Goal: Task Accomplishment & Management: Complete application form

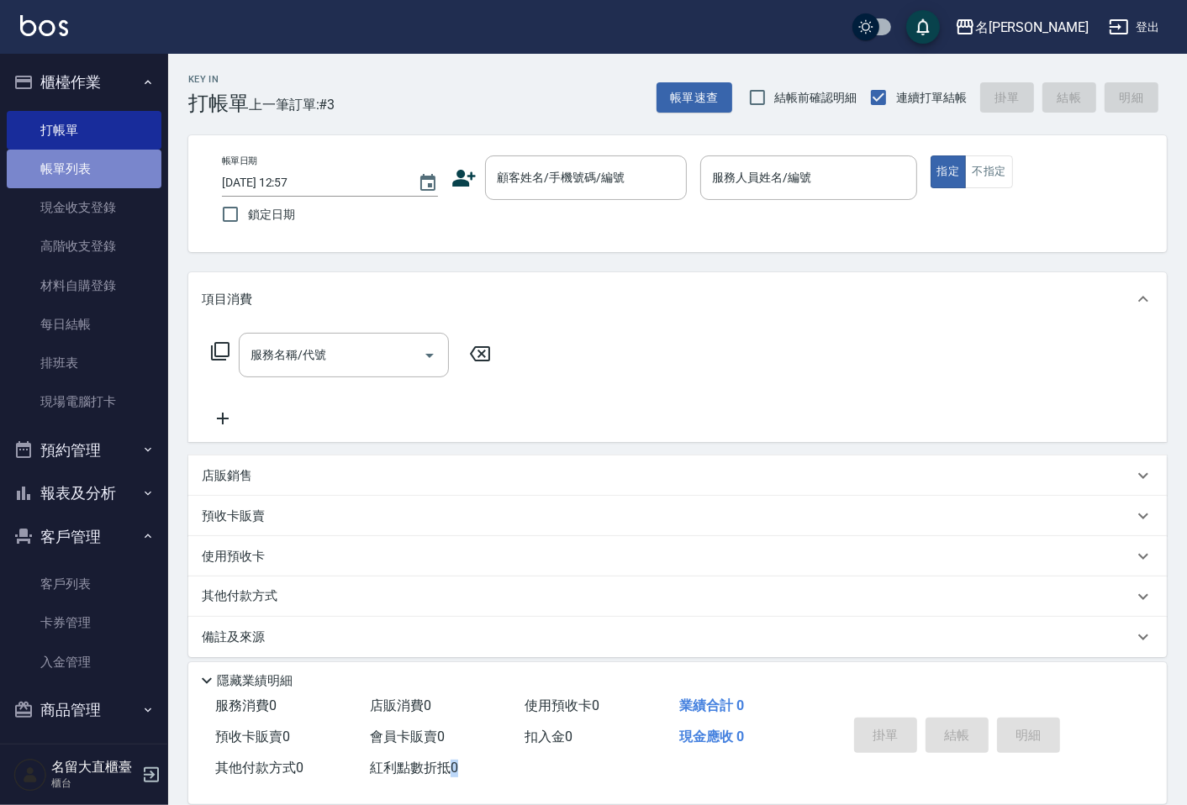
click at [102, 163] on link "帳單列表" at bounding box center [84, 169] width 155 height 39
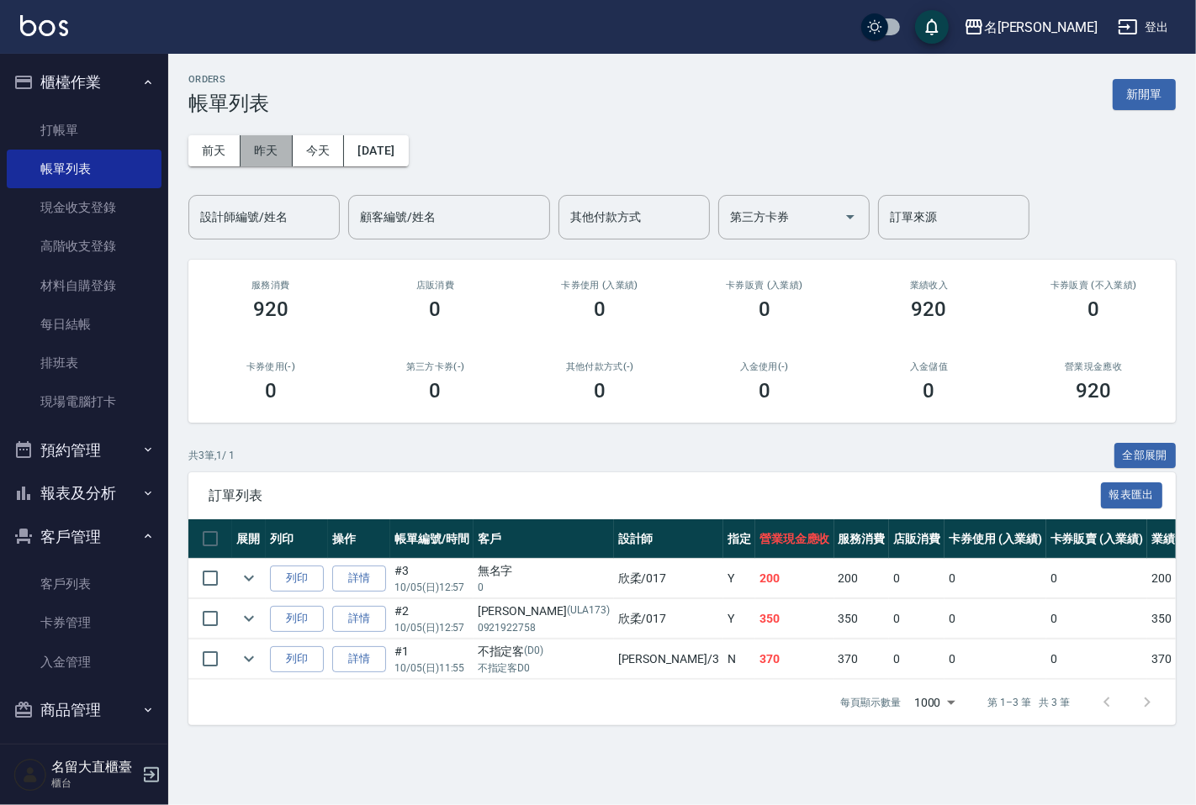
click at [249, 148] on button "昨天" at bounding box center [266, 150] width 52 height 31
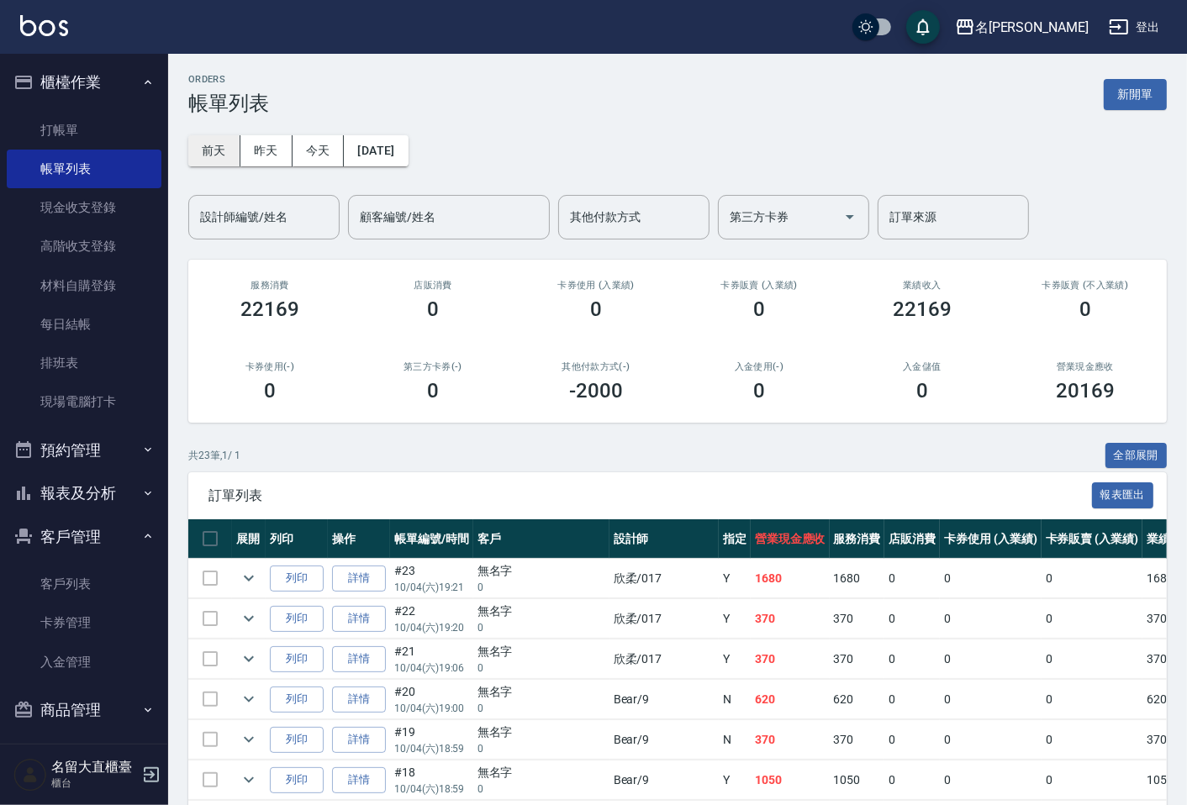
click at [224, 149] on button "前天" at bounding box center [214, 150] width 52 height 31
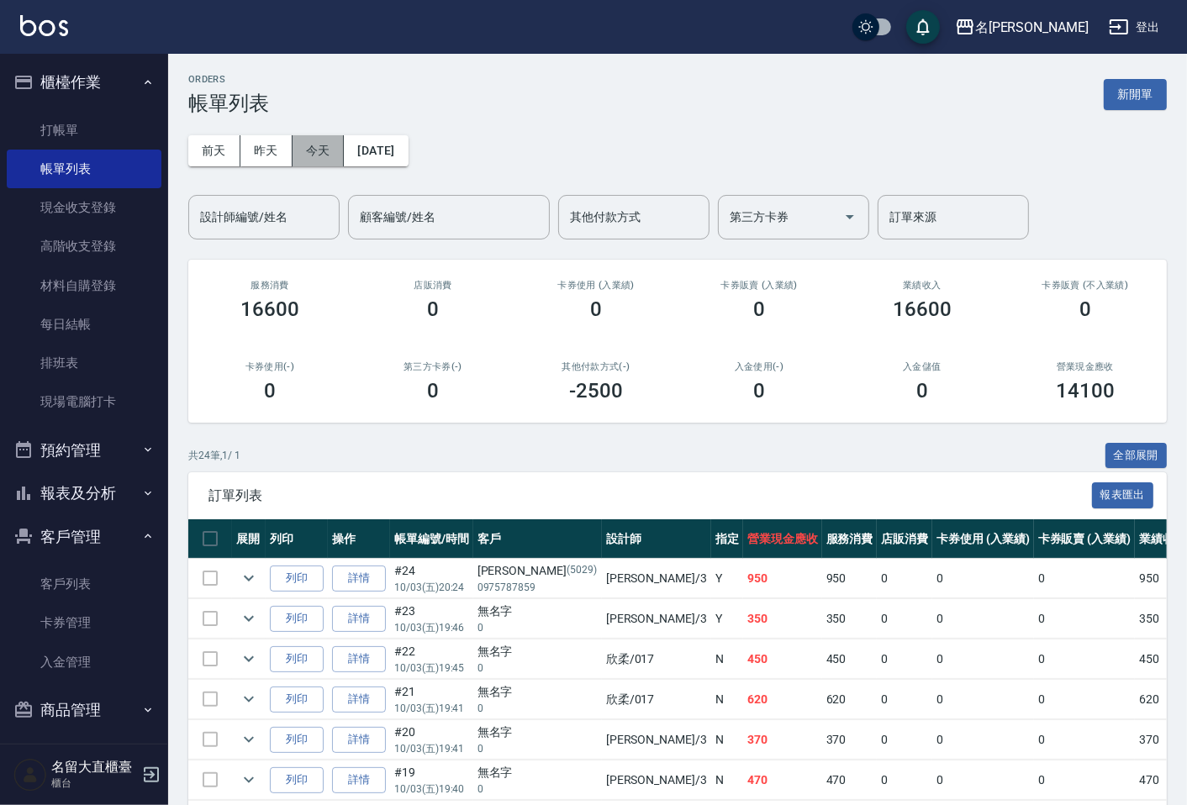
click at [316, 154] on button "今天" at bounding box center [319, 150] width 52 height 31
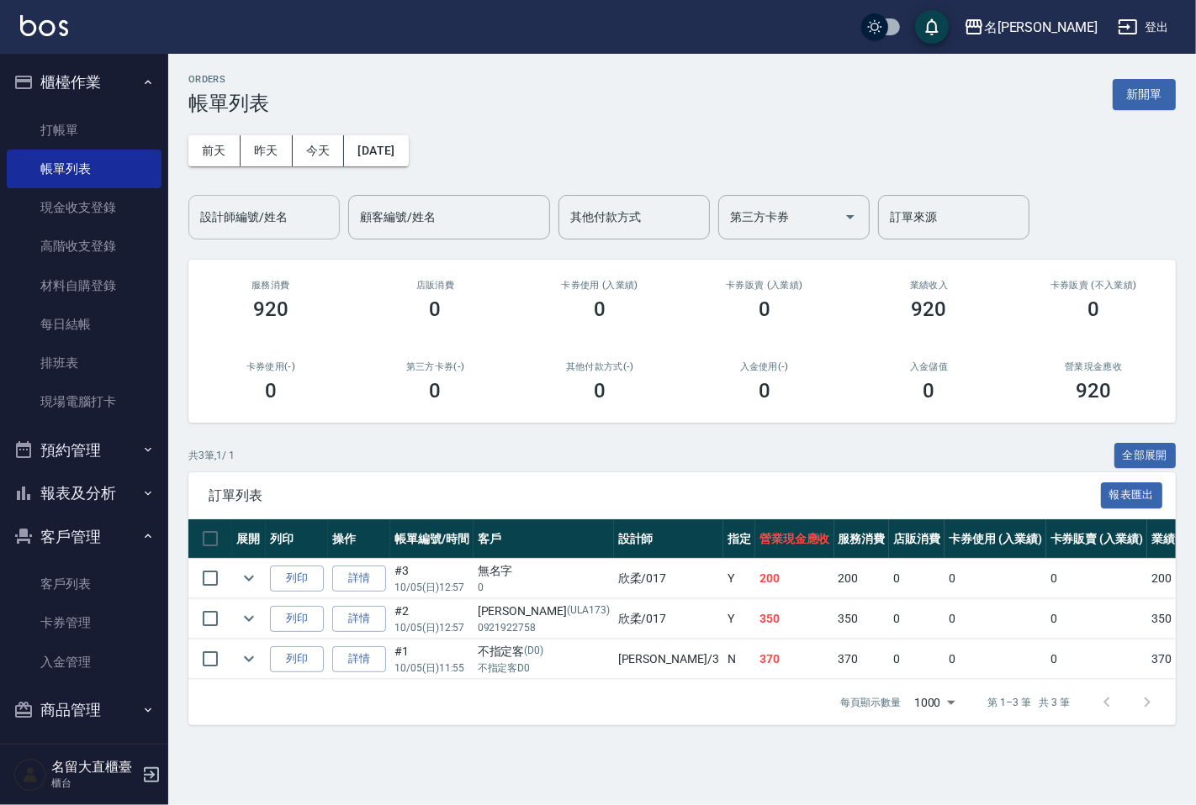
click at [275, 216] on input "設計師編號/姓名" at bounding box center [264, 217] width 136 height 29
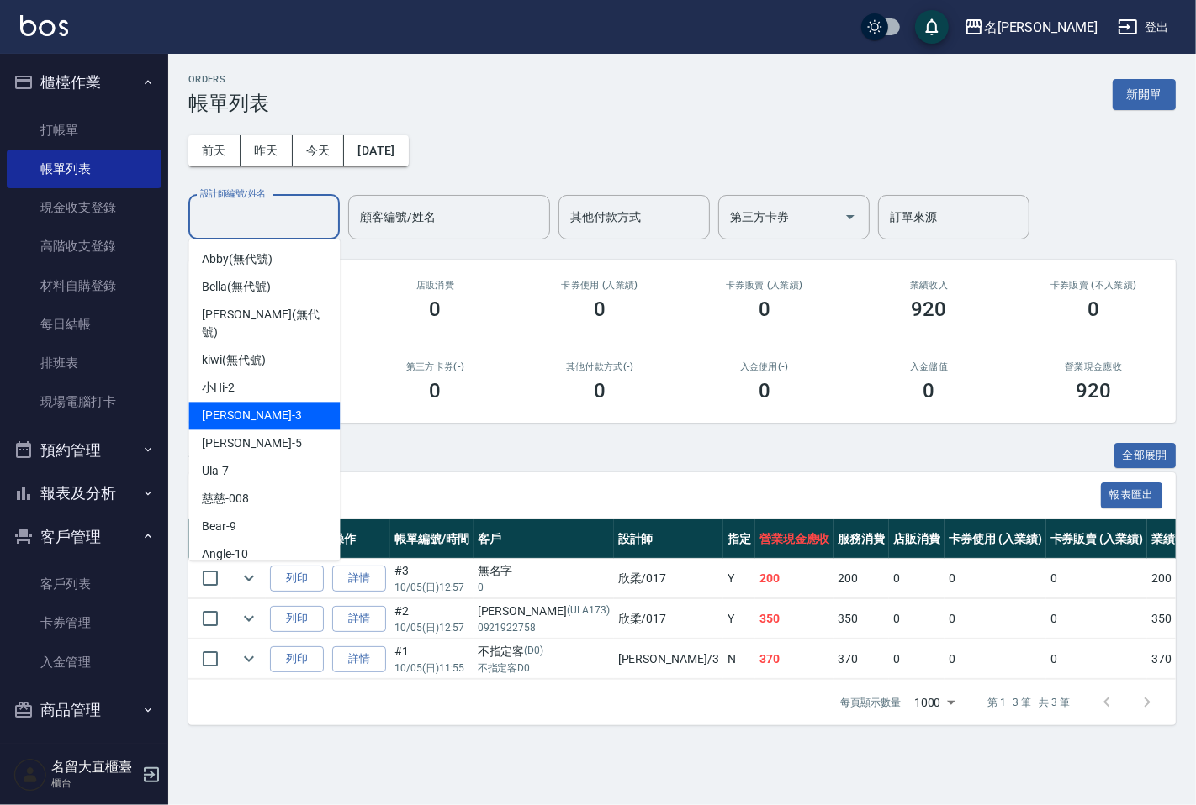
click at [223, 407] on span "[PERSON_NAME]3" at bounding box center [251, 416] width 99 height 18
type input "[PERSON_NAME]3"
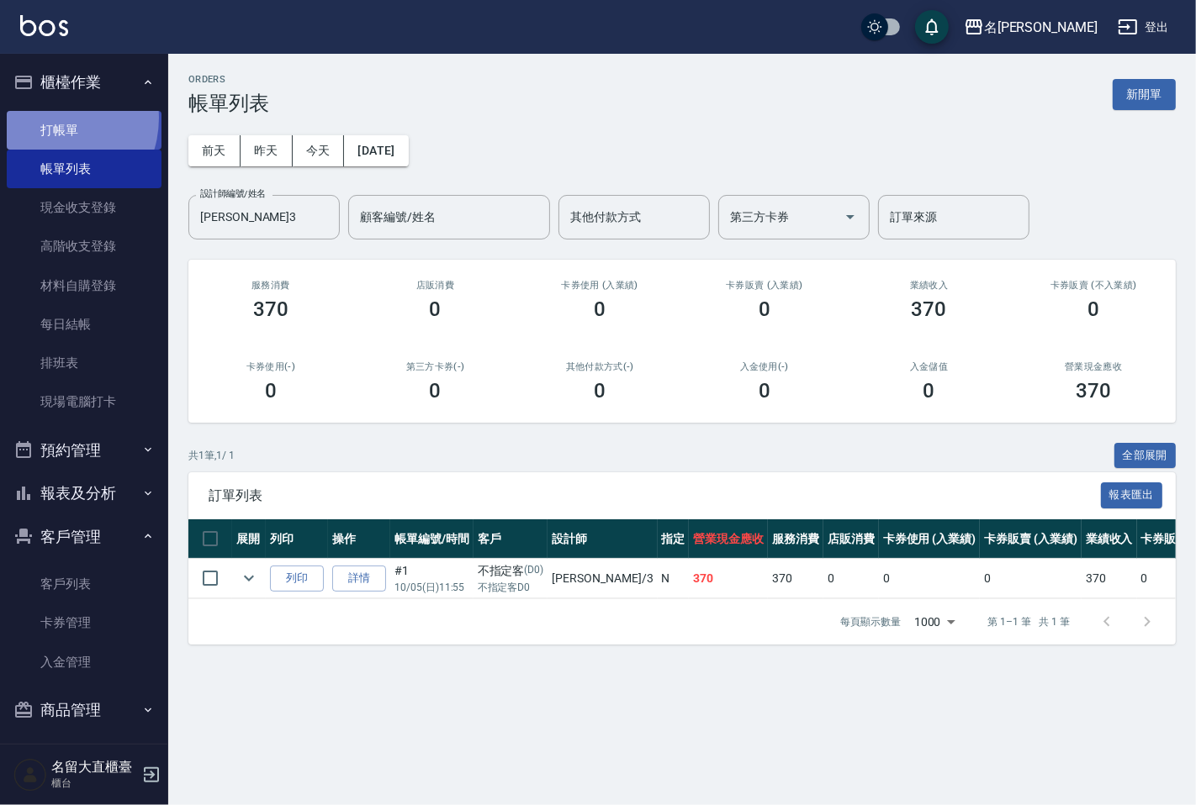
click at [49, 118] on link "打帳單" at bounding box center [84, 130] width 155 height 39
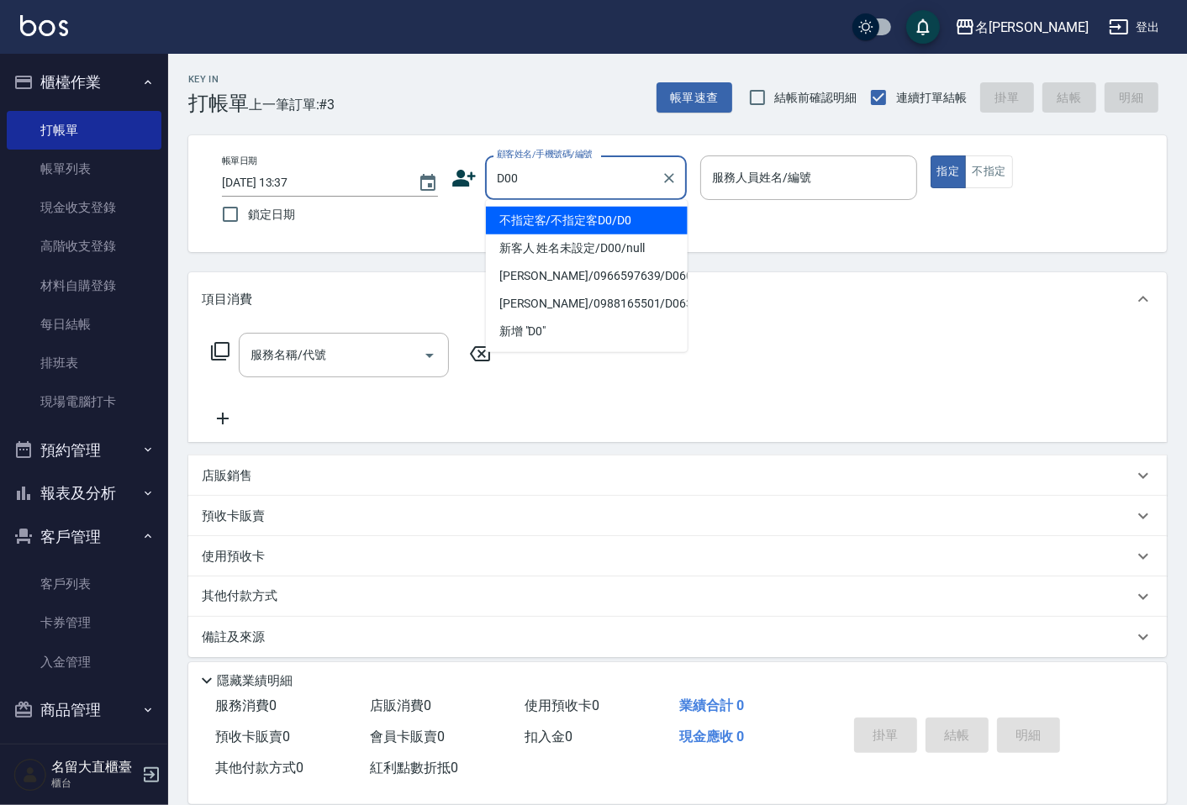
type input "新客人 姓名未設定/D00/null"
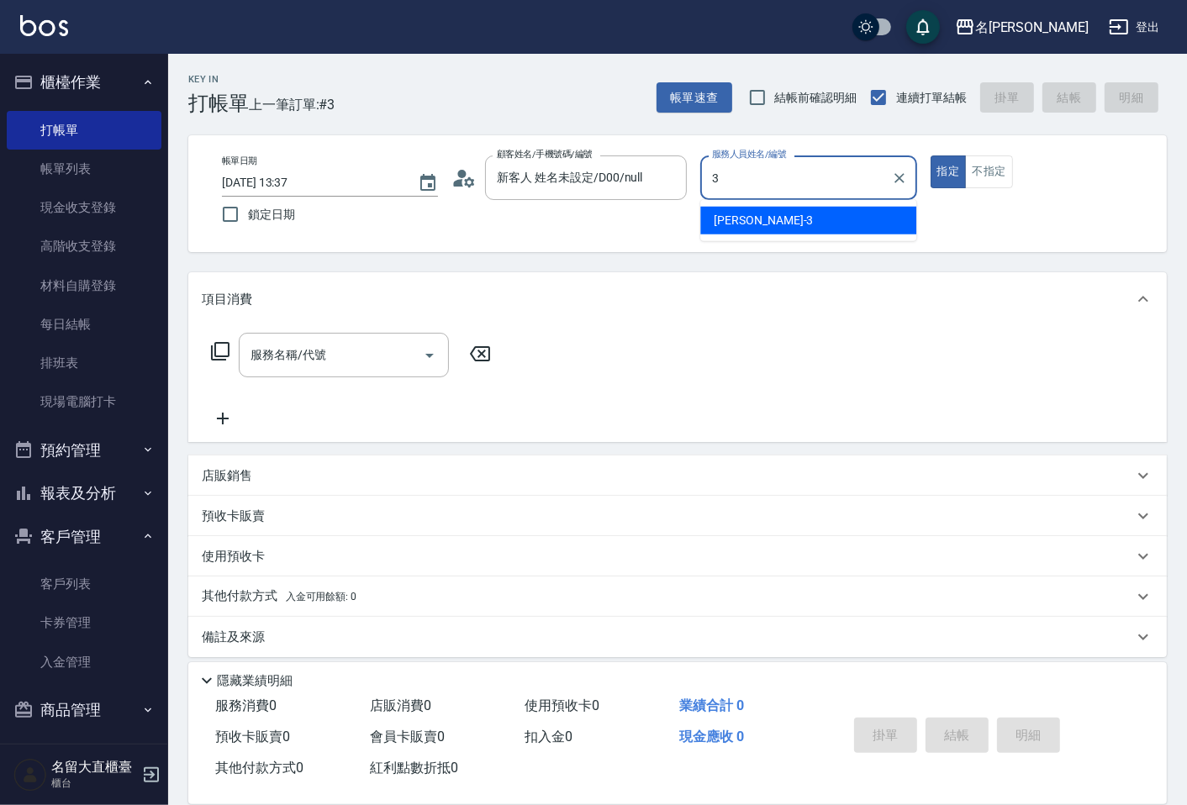
type input "[PERSON_NAME]3"
type button "true"
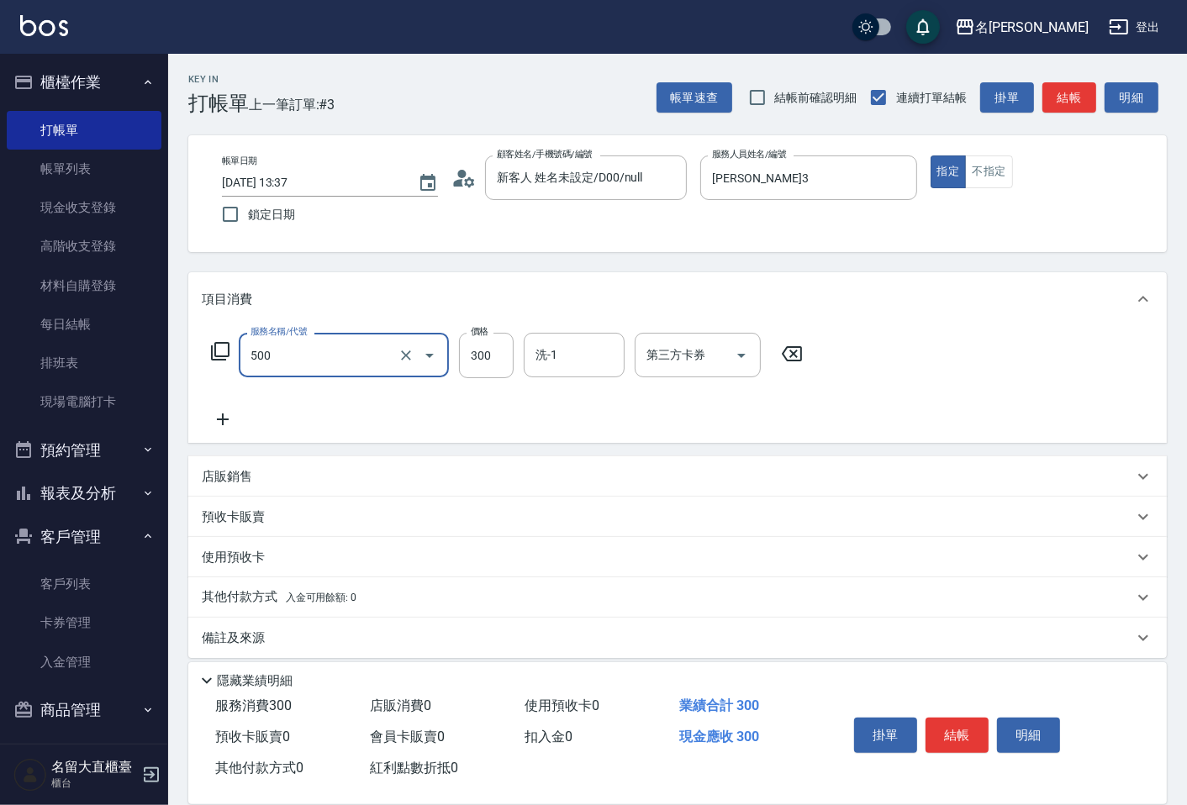
type input "洗髮(500)"
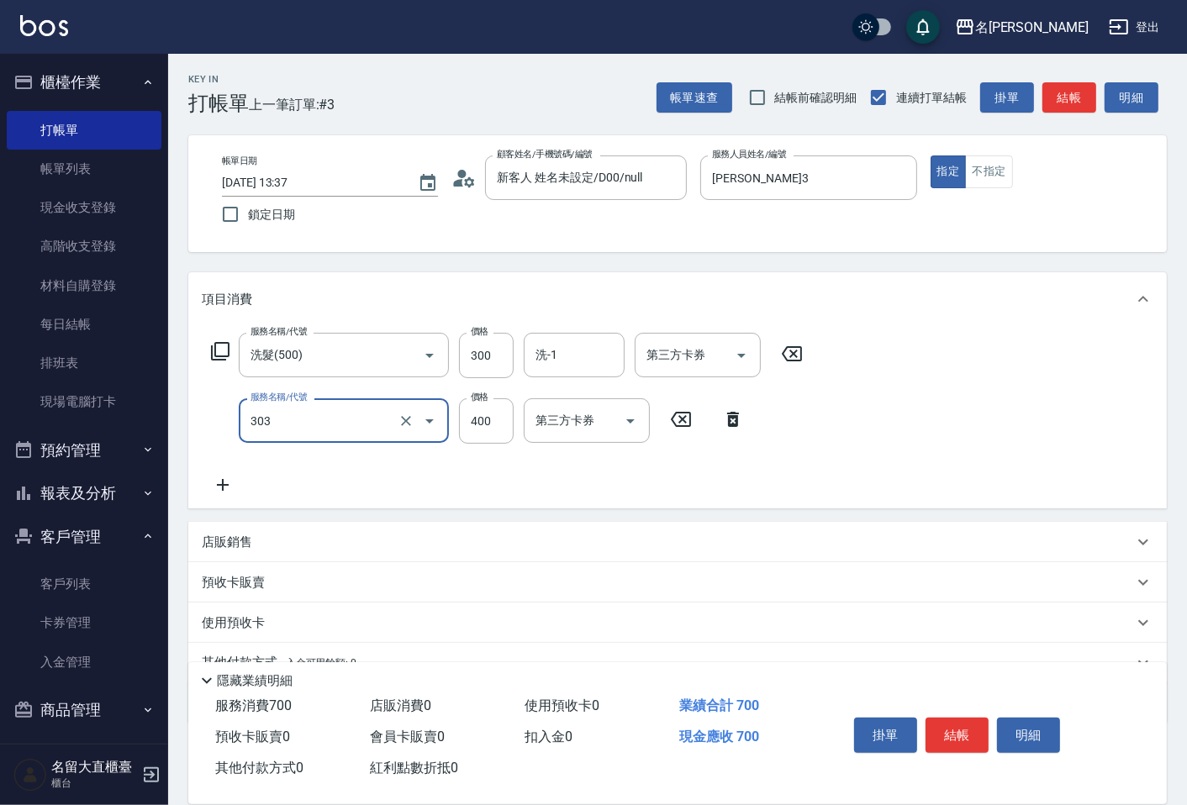
type input "剪髮(C級)(303)"
type input "300"
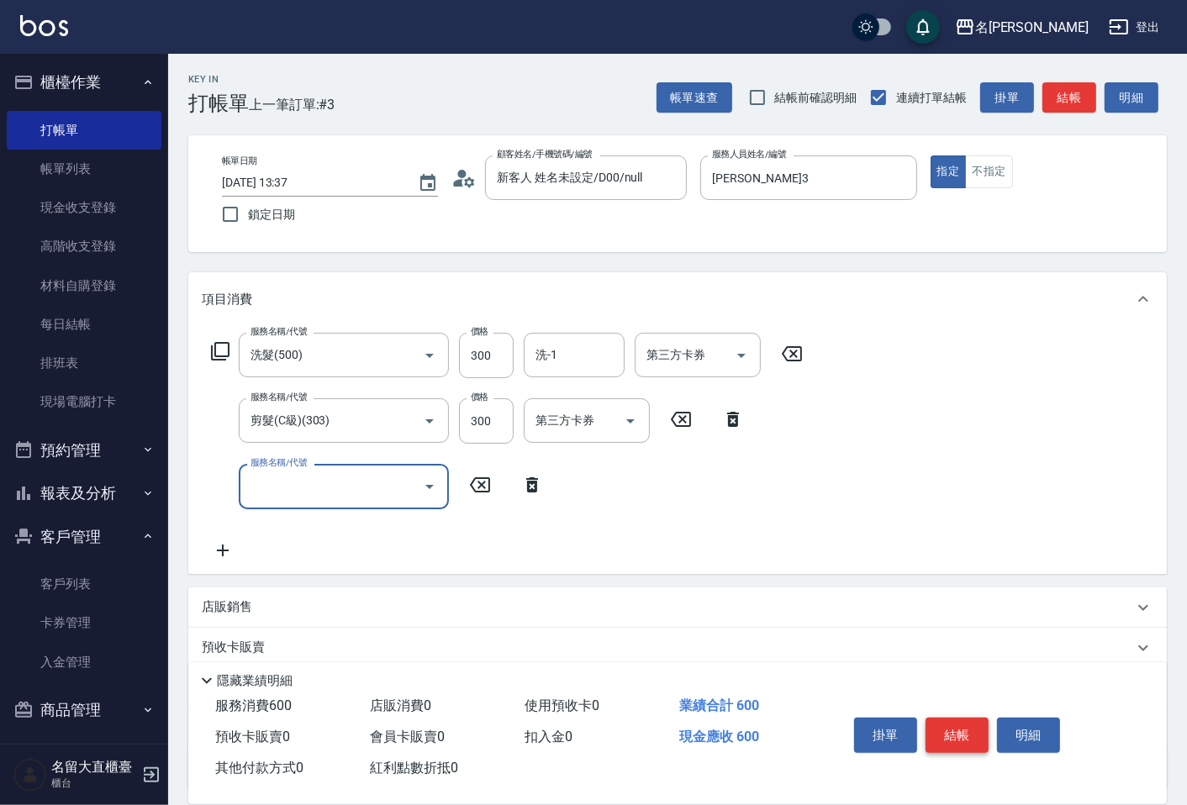
click at [935, 724] on button "結帳" at bounding box center [957, 735] width 63 height 35
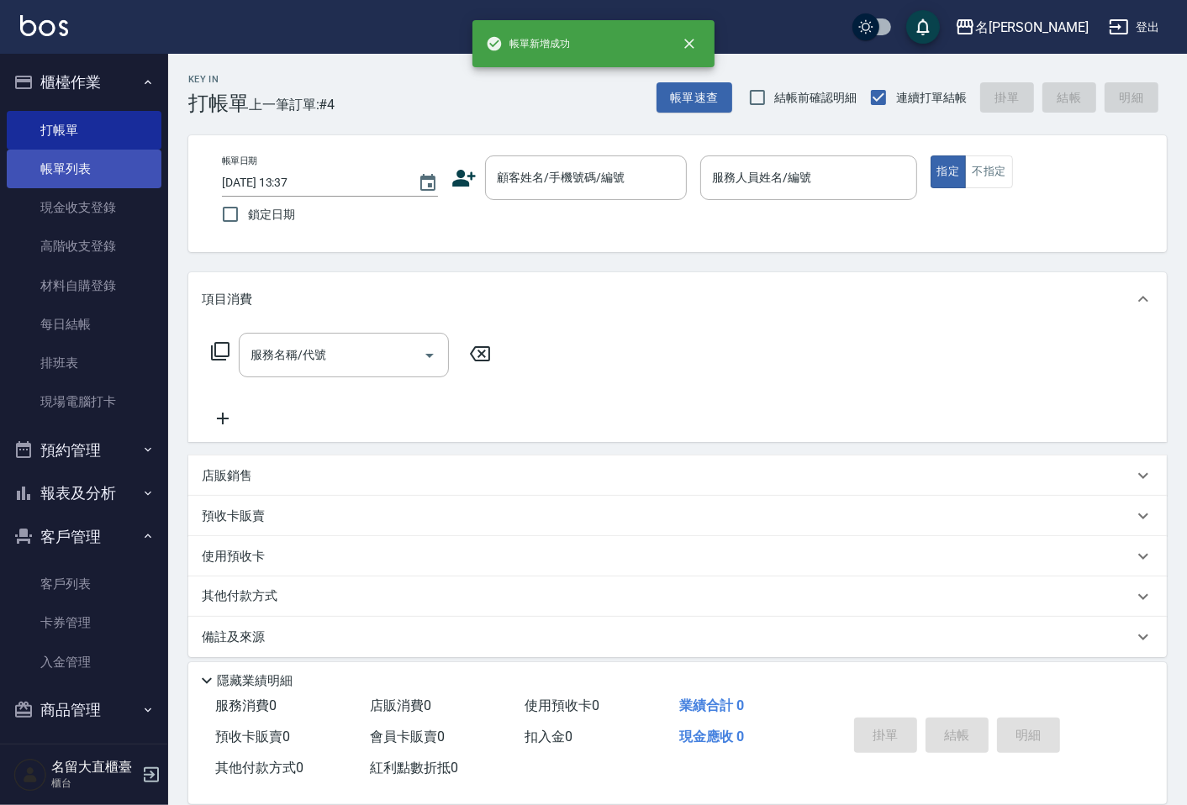
click at [101, 177] on link "帳單列表" at bounding box center [84, 169] width 155 height 39
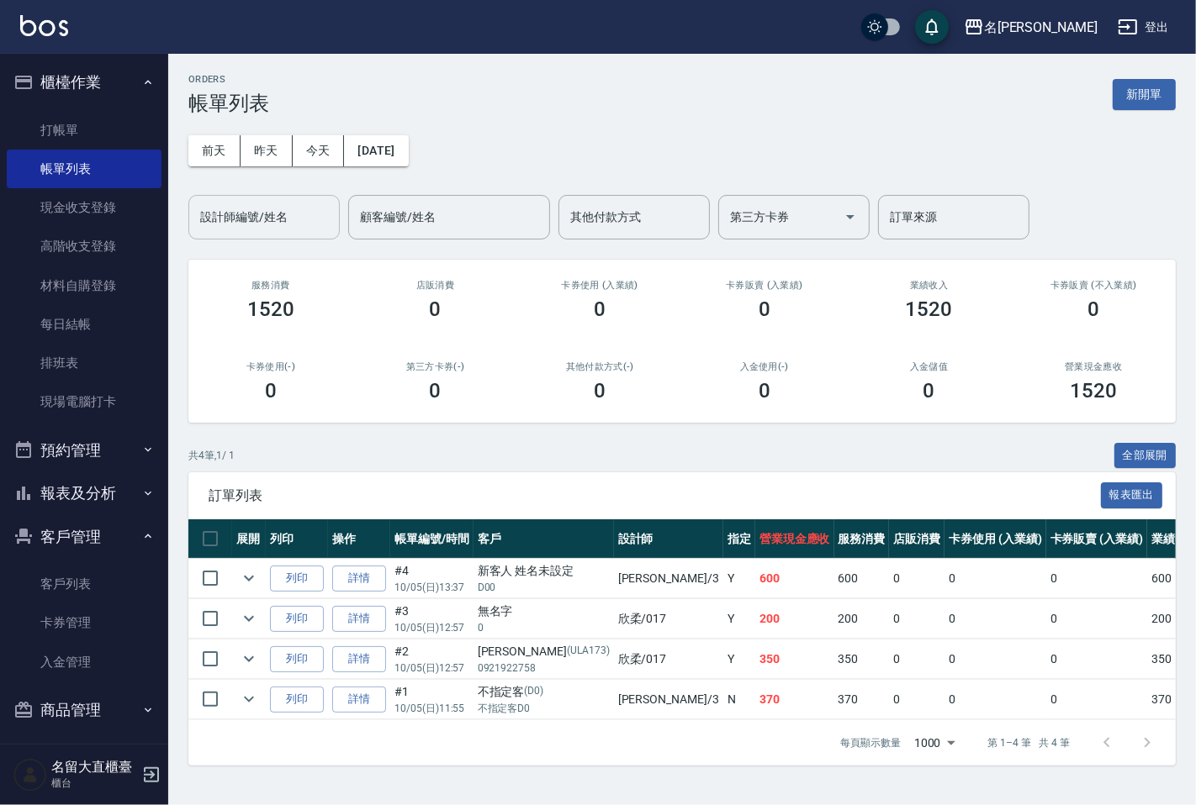
click at [309, 233] on div "設計師編號/姓名" at bounding box center [263, 217] width 151 height 45
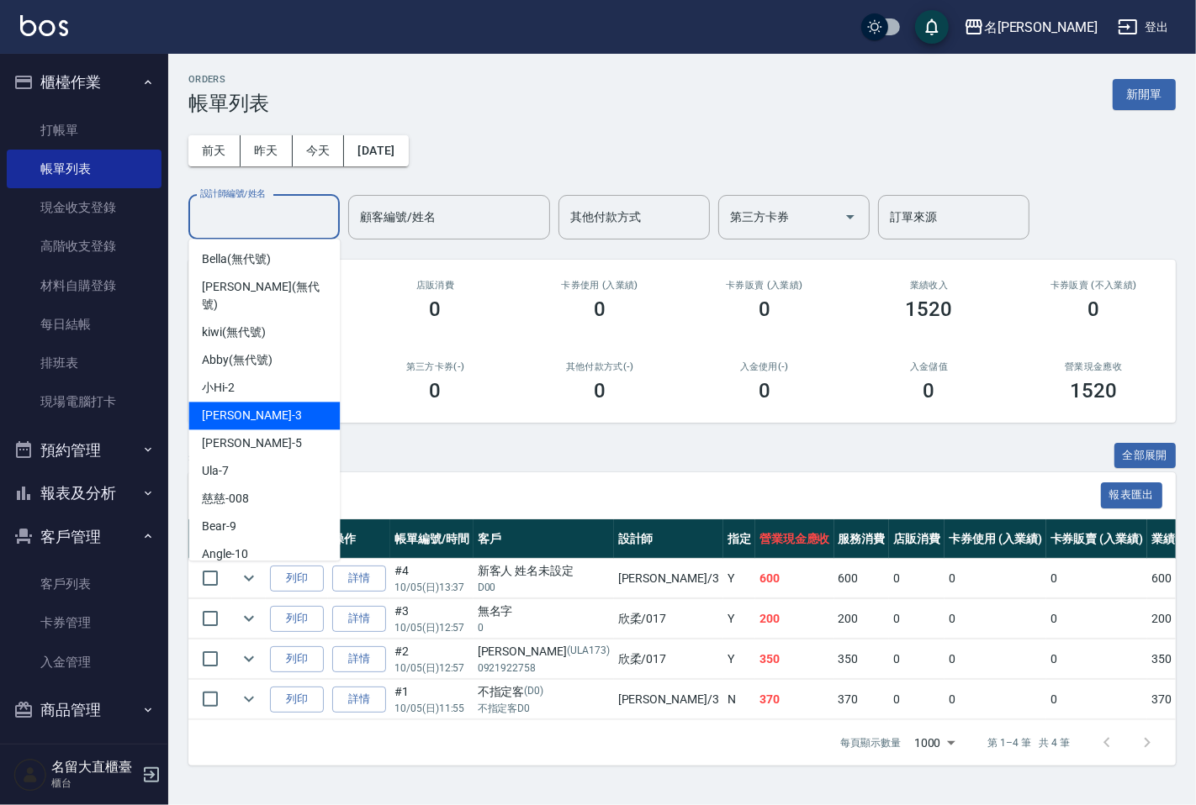
click at [267, 402] on div "[PERSON_NAME]3" at bounding box center [263, 416] width 151 height 28
type input "[PERSON_NAME]3"
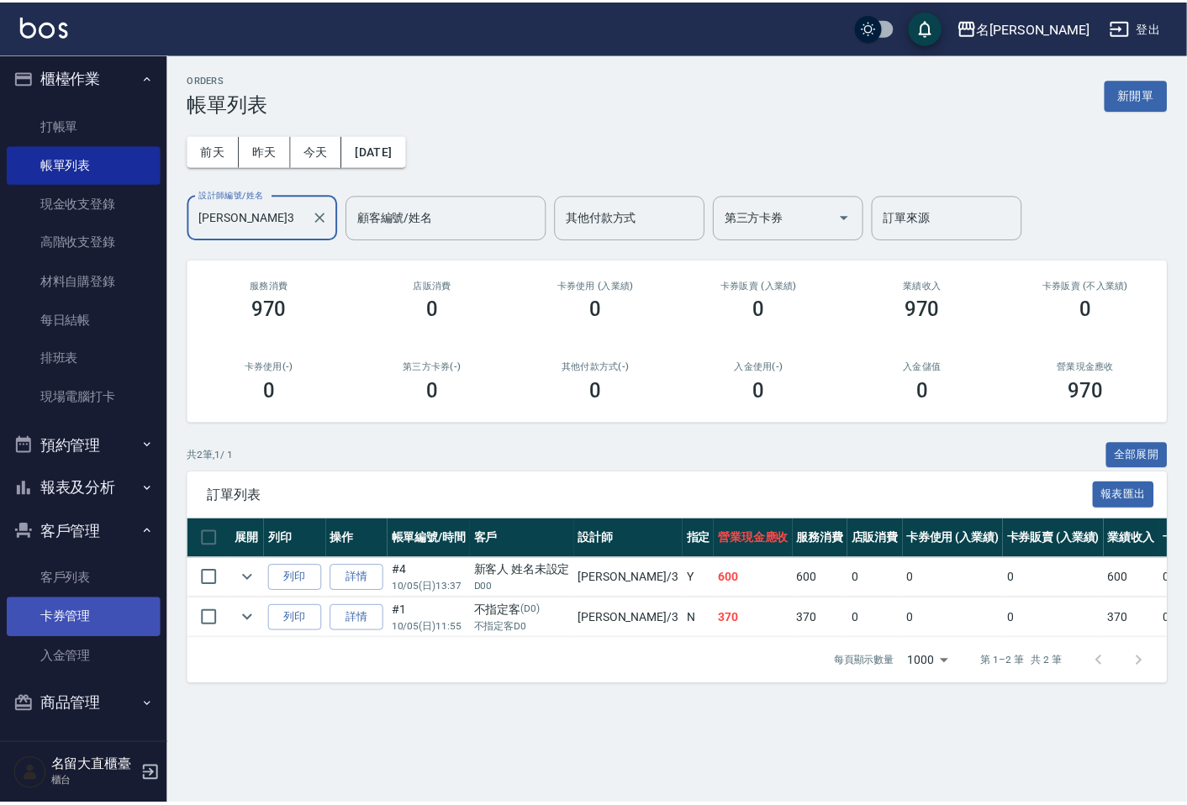
scroll to position [6, 0]
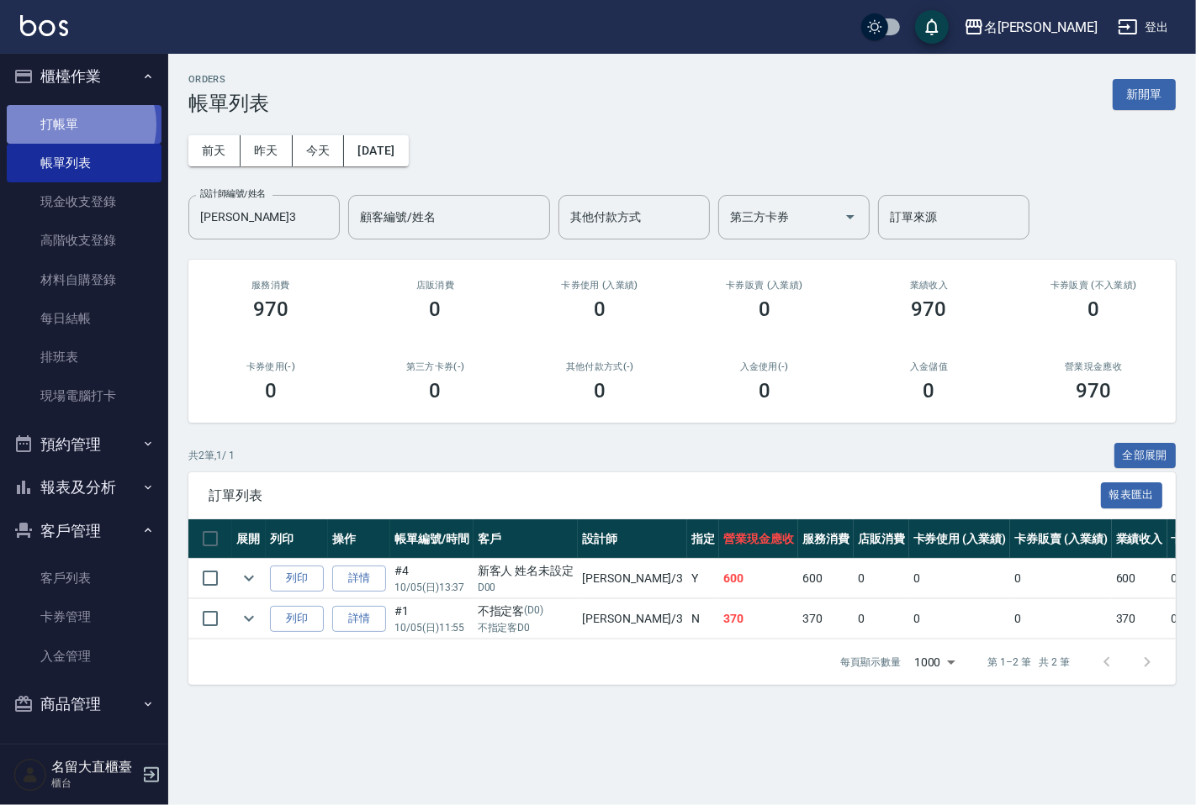
click at [77, 124] on link "打帳單" at bounding box center [84, 124] width 155 height 39
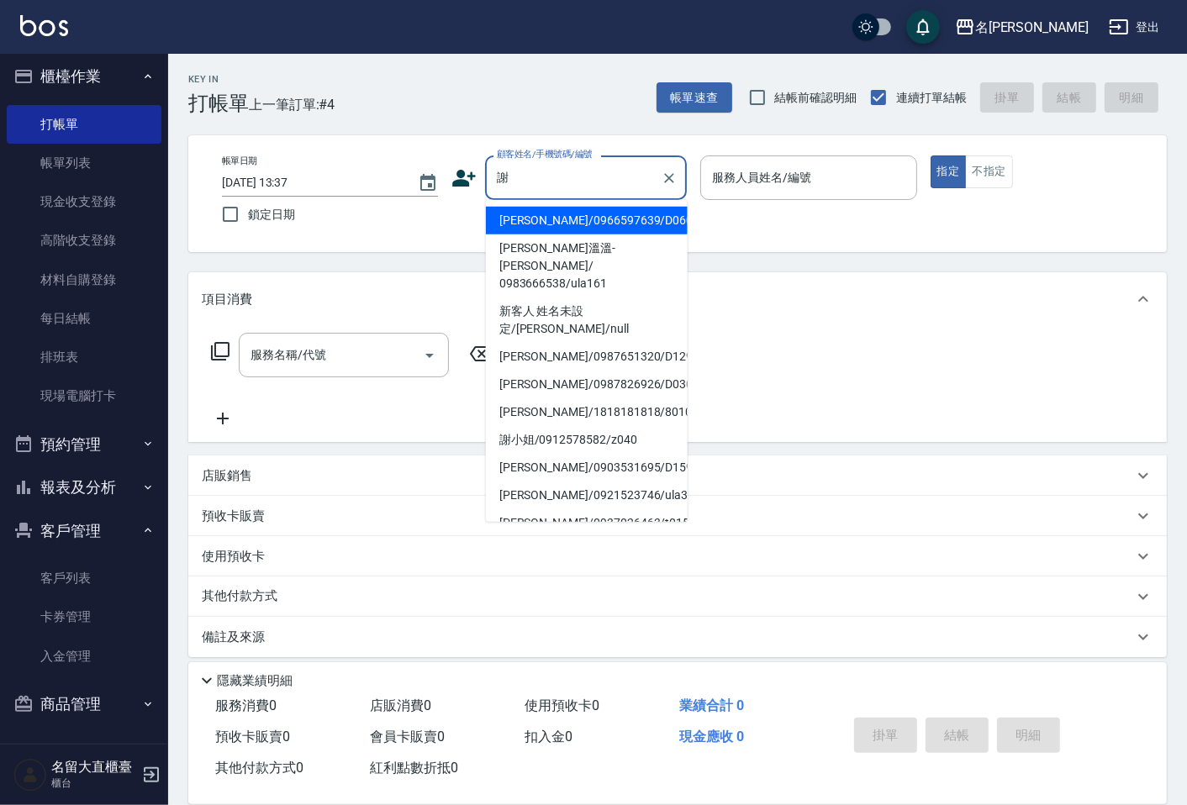
type input "[PERSON_NAME]/0966597639/D060"
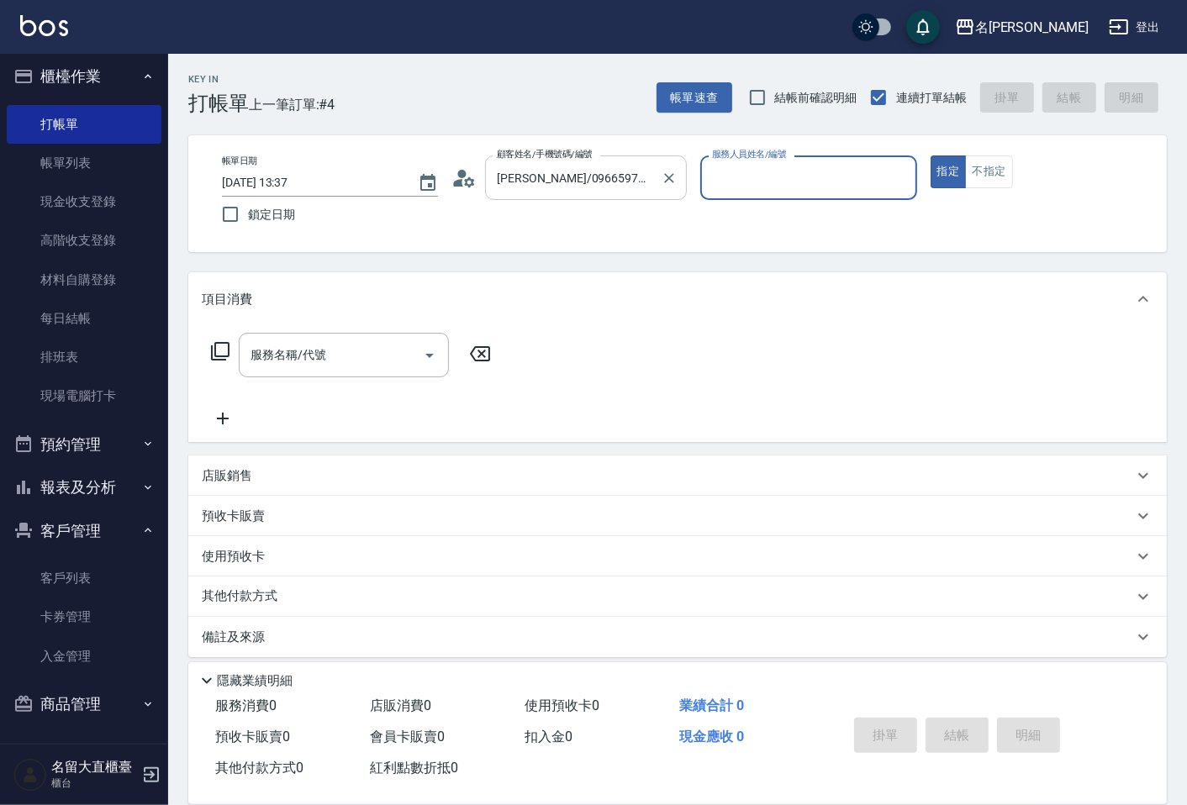
type input "[PERSON_NAME]3"
click at [931, 156] on button "指定" at bounding box center [949, 172] width 36 height 33
type button "true"
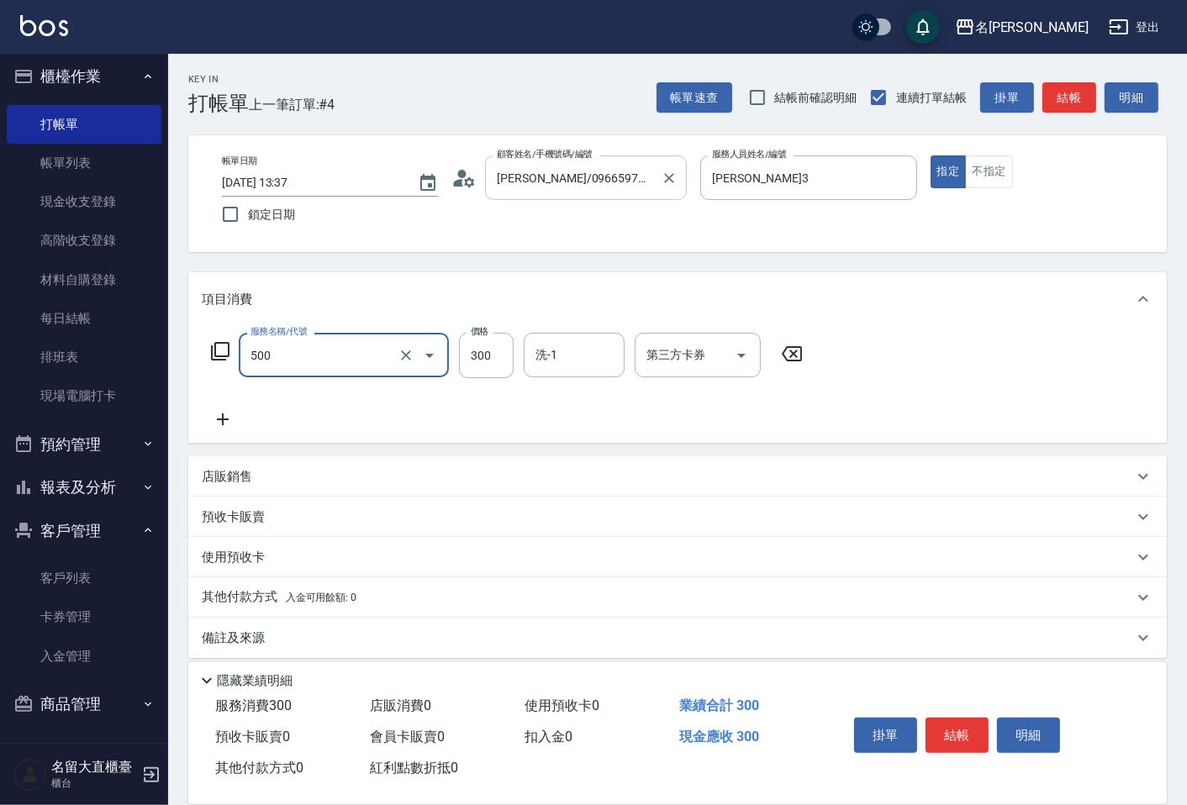
type input "洗髮(500)"
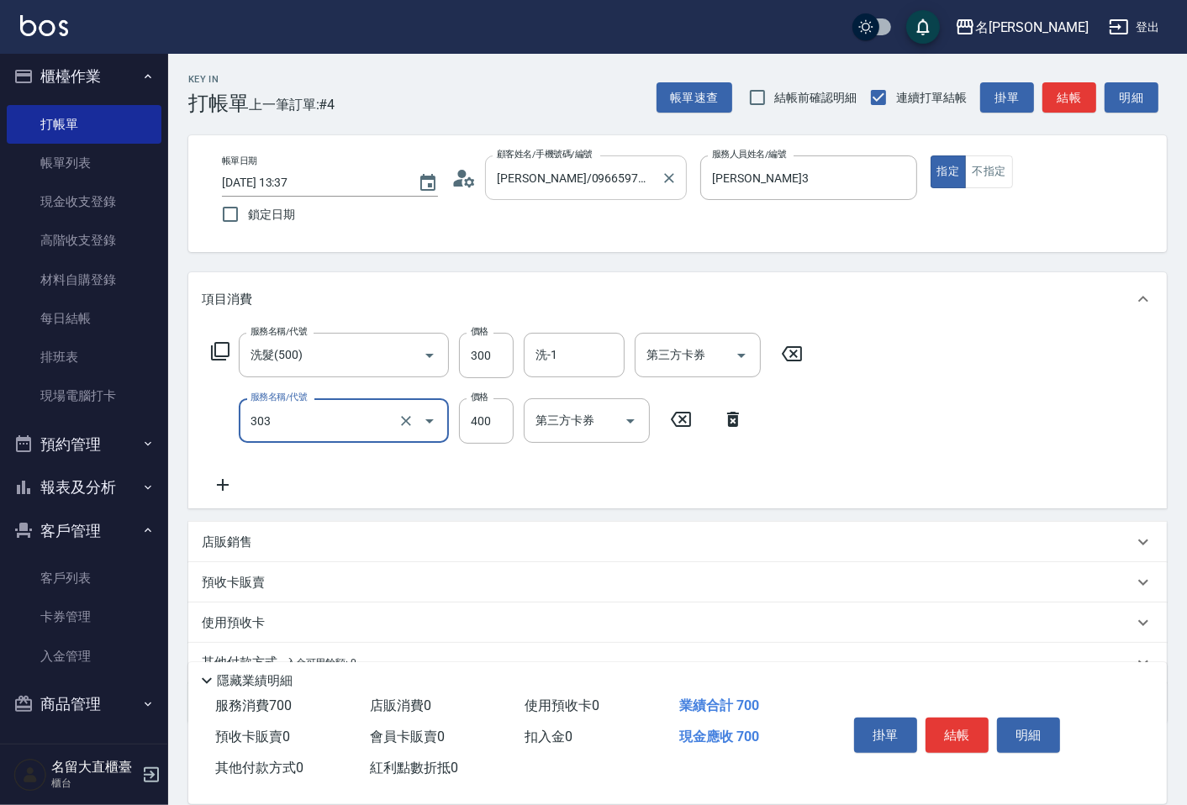
type input "剪髮(C級)(303)"
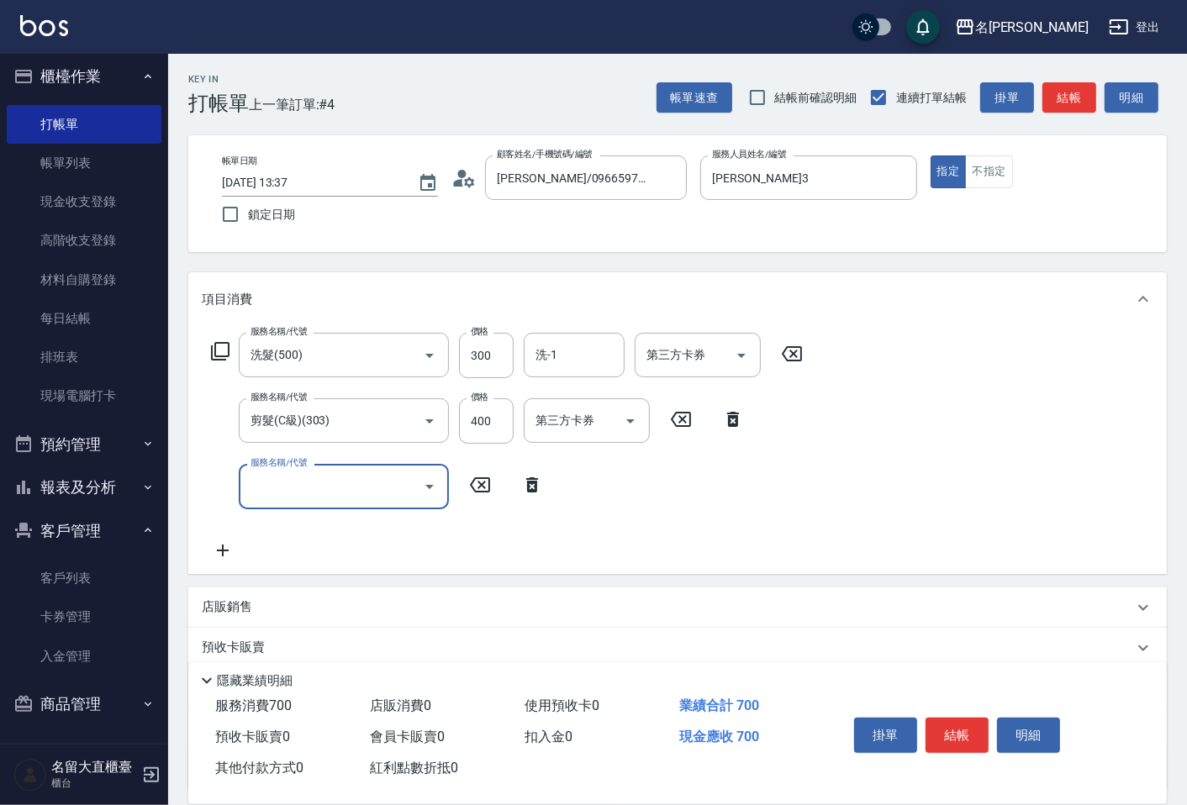
scroll to position [141, 0]
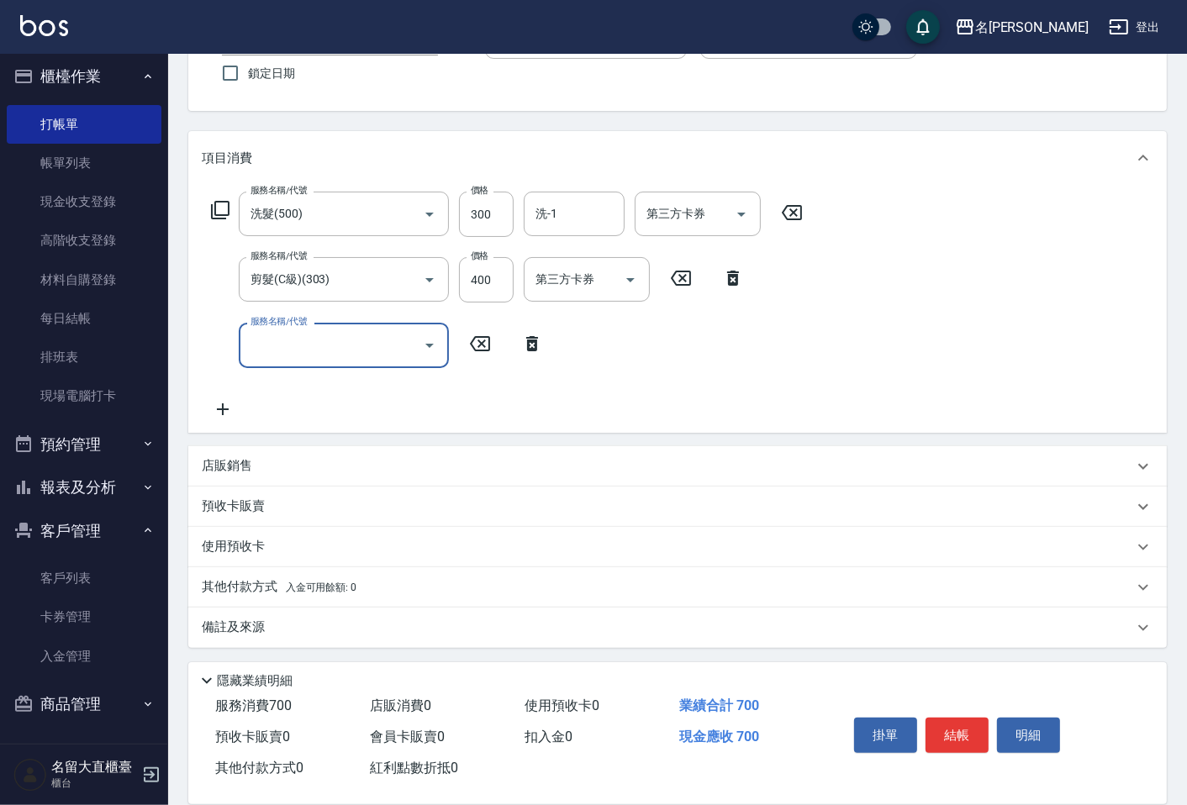
click at [216, 629] on p "備註及來源" at bounding box center [233, 628] width 63 height 18
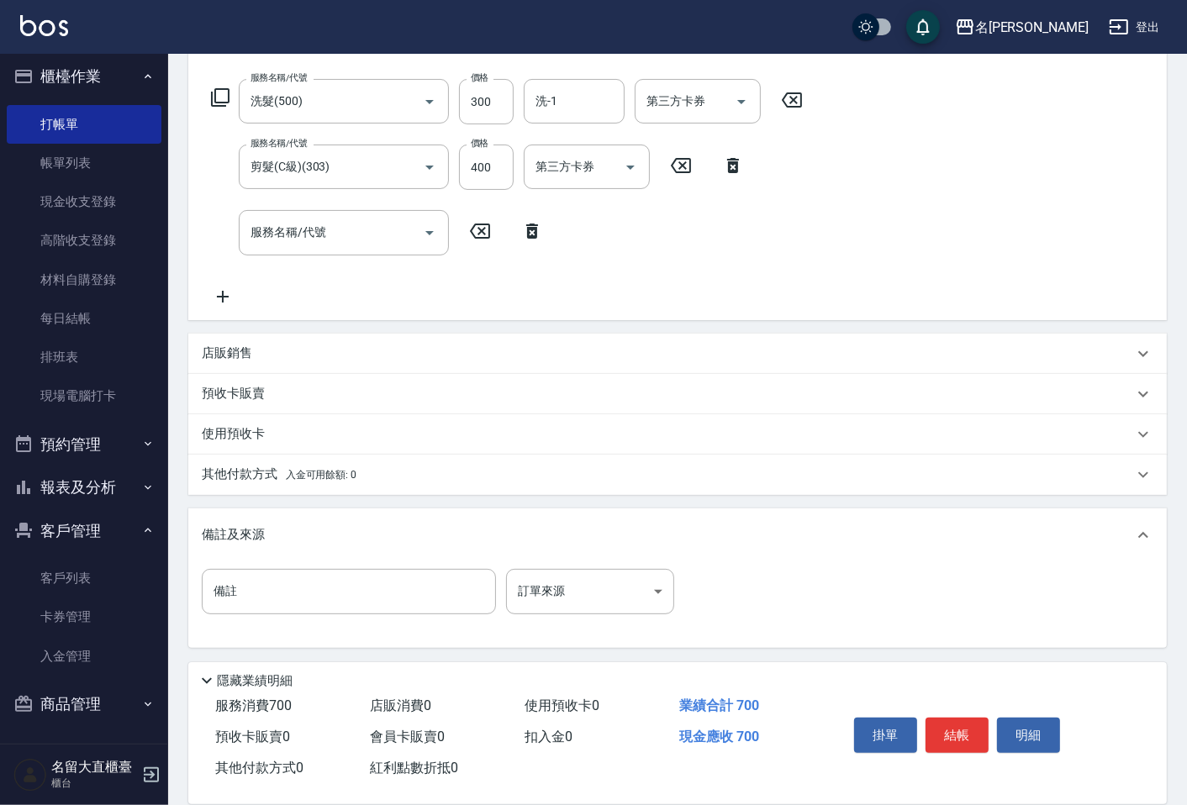
scroll to position [255, 0]
click at [224, 599] on input "備註" at bounding box center [349, 590] width 294 height 45
type input "爸爸"
click at [985, 727] on button "結帳" at bounding box center [957, 735] width 63 height 35
type input "[DATE] 13:38"
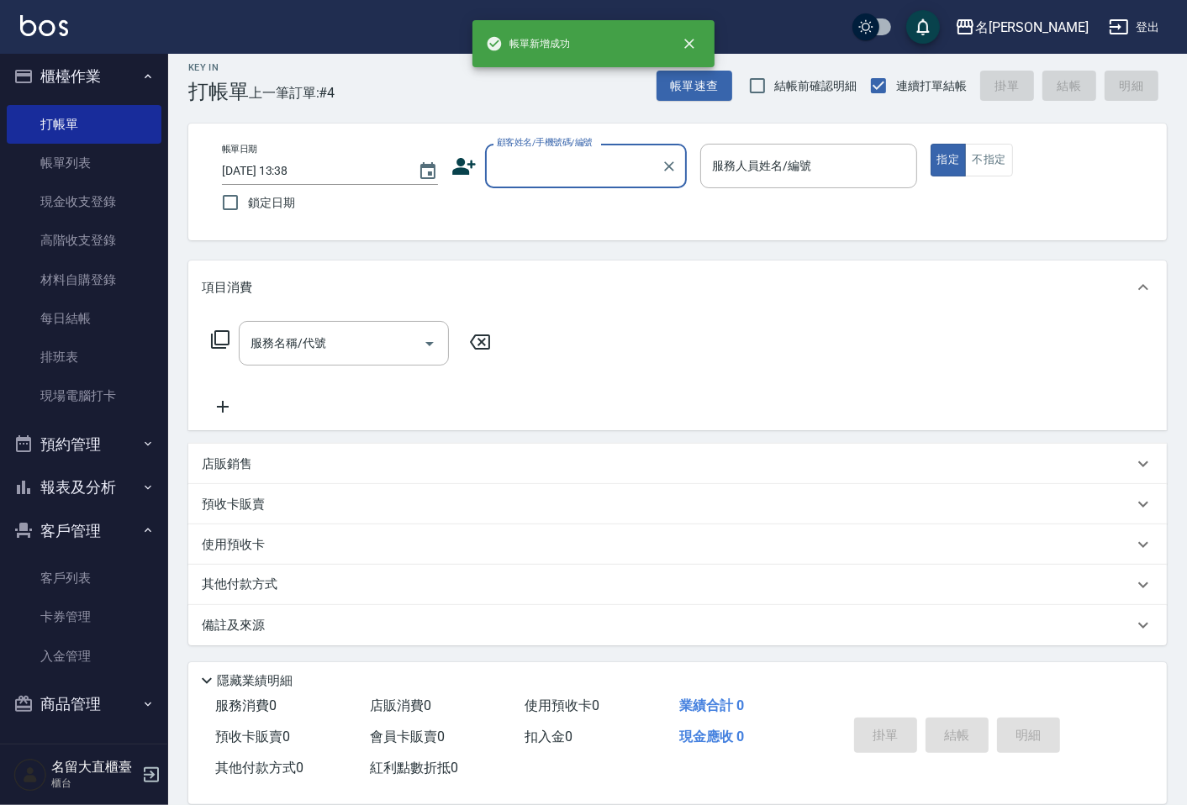
scroll to position [0, 0]
